Goal: Understand process/instructions: Learn how to perform a task or action

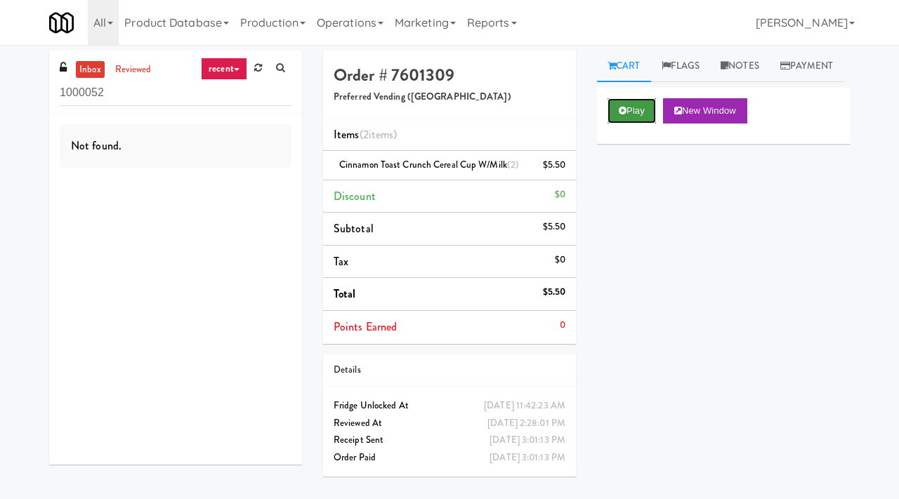
click at [640, 124] on button "Play" at bounding box center [632, 110] width 48 height 25
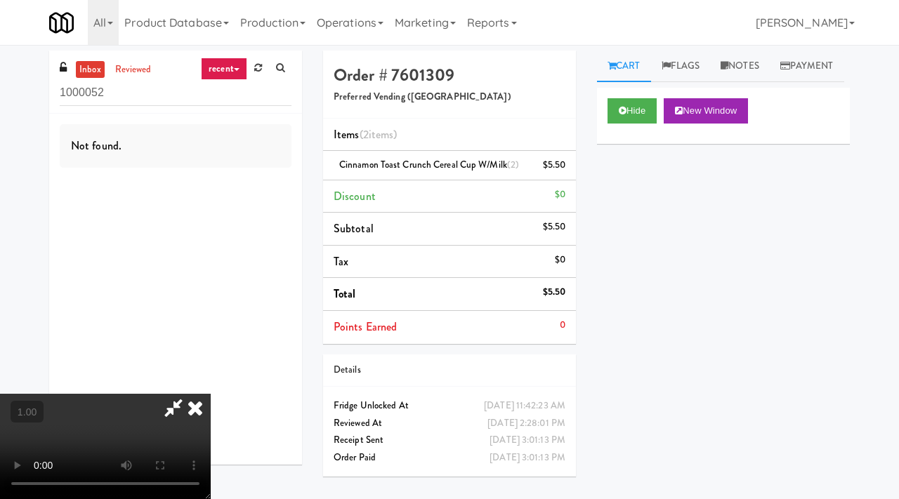
click at [130, 60] on div "inbox reviewed recent all unclear take inventory issue suspicious failed recent…" at bounding box center [175, 82] width 253 height 63
click at [130, 72] on link "reviewed" at bounding box center [134, 70] width 44 height 18
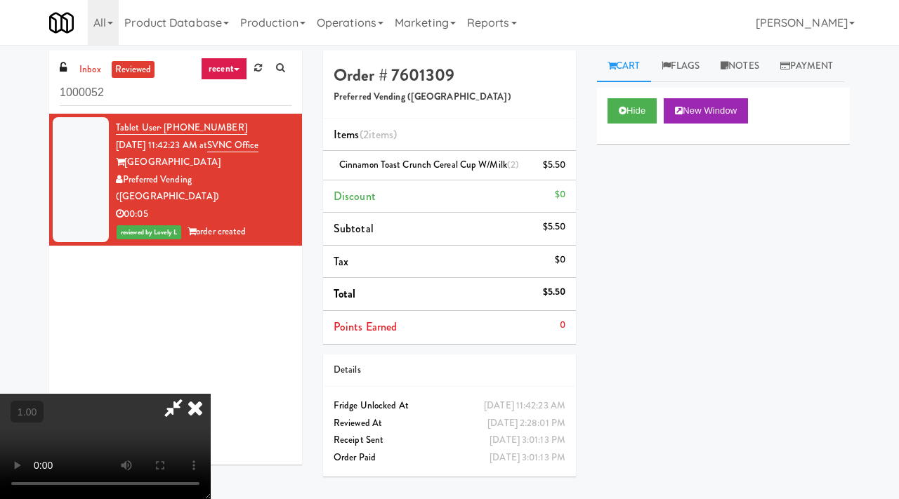
click at [211, 394] on video at bounding box center [105, 446] width 211 height 105
click at [211, 394] on icon at bounding box center [195, 408] width 31 height 28
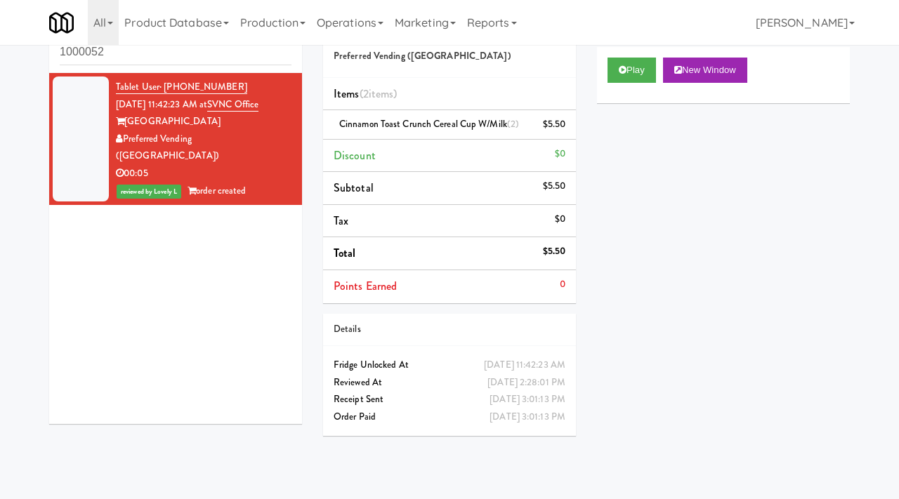
scroll to position [43, 0]
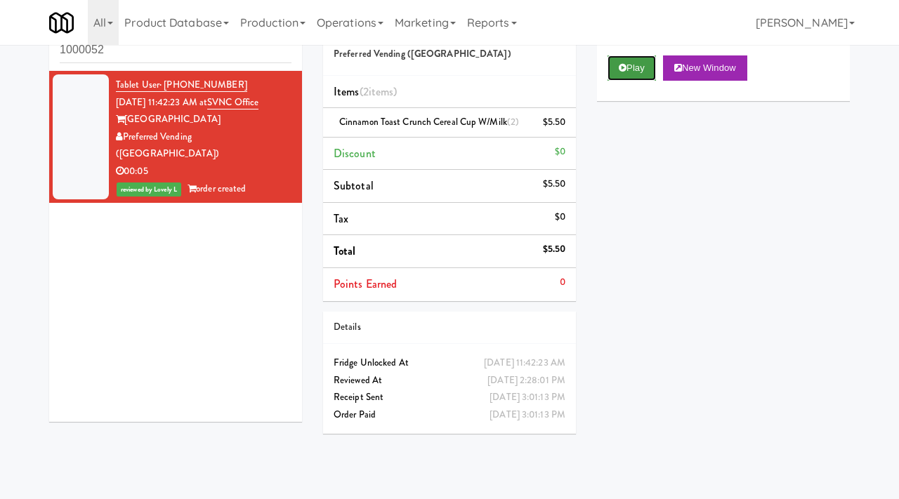
click at [629, 81] on button "Play" at bounding box center [632, 67] width 48 height 25
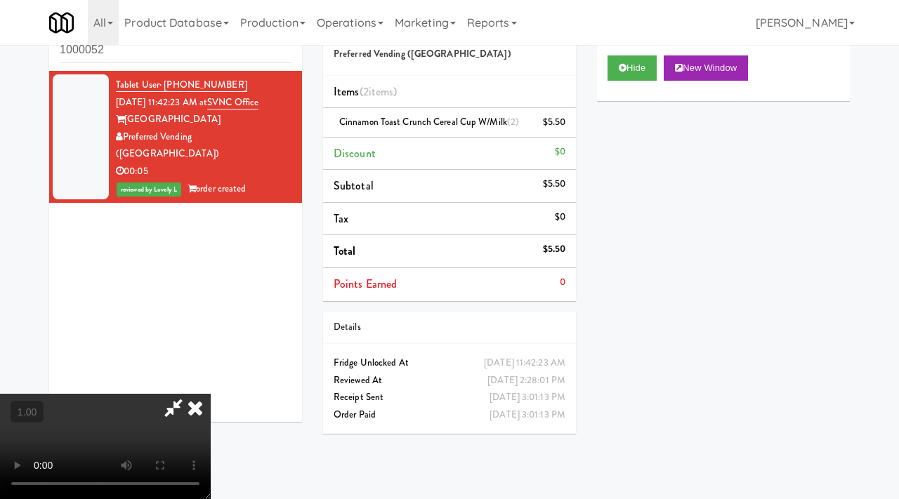
click at [211, 394] on video at bounding box center [105, 446] width 211 height 105
click at [211, 394] on icon at bounding box center [195, 408] width 31 height 28
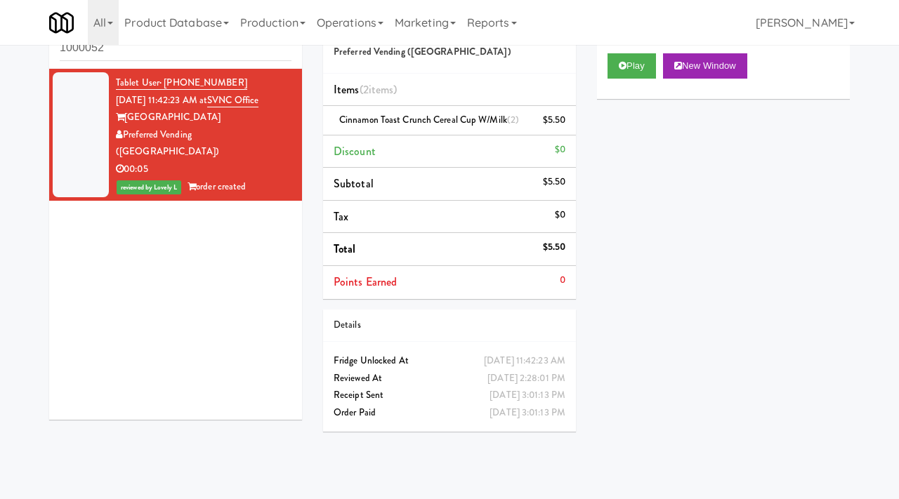
scroll to position [0, 0]
